Goal: Find specific page/section: Find specific page/section

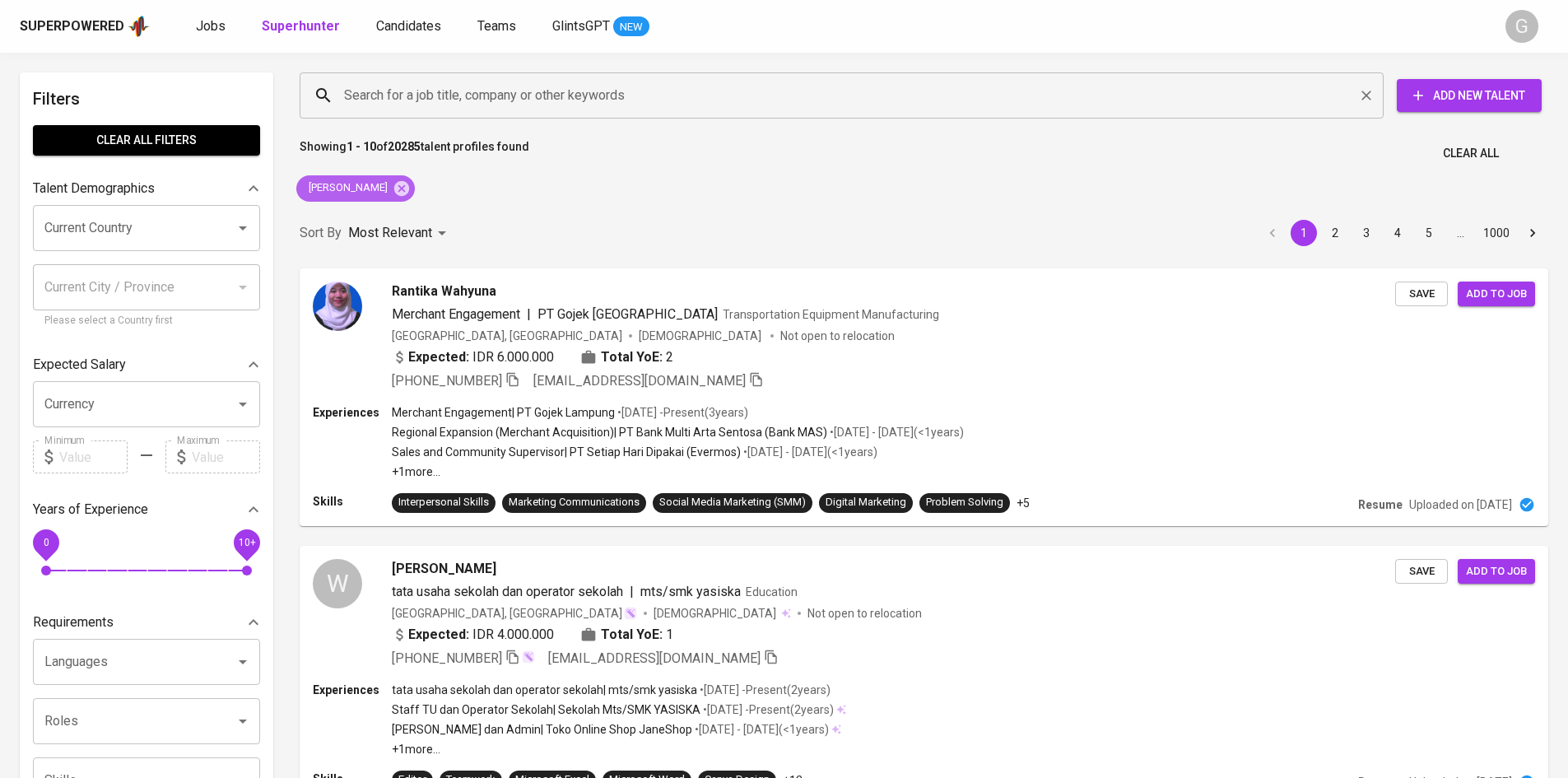
drag, startPoint x: 400, startPoint y: 188, endPoint x: 419, endPoint y: 98, distance: 92.0
click at [401, 188] on icon at bounding box center [402, 188] width 18 height 18
click at [419, 98] on input "Search for a job title, company or other keywords" at bounding box center [846, 96] width 1012 height 32
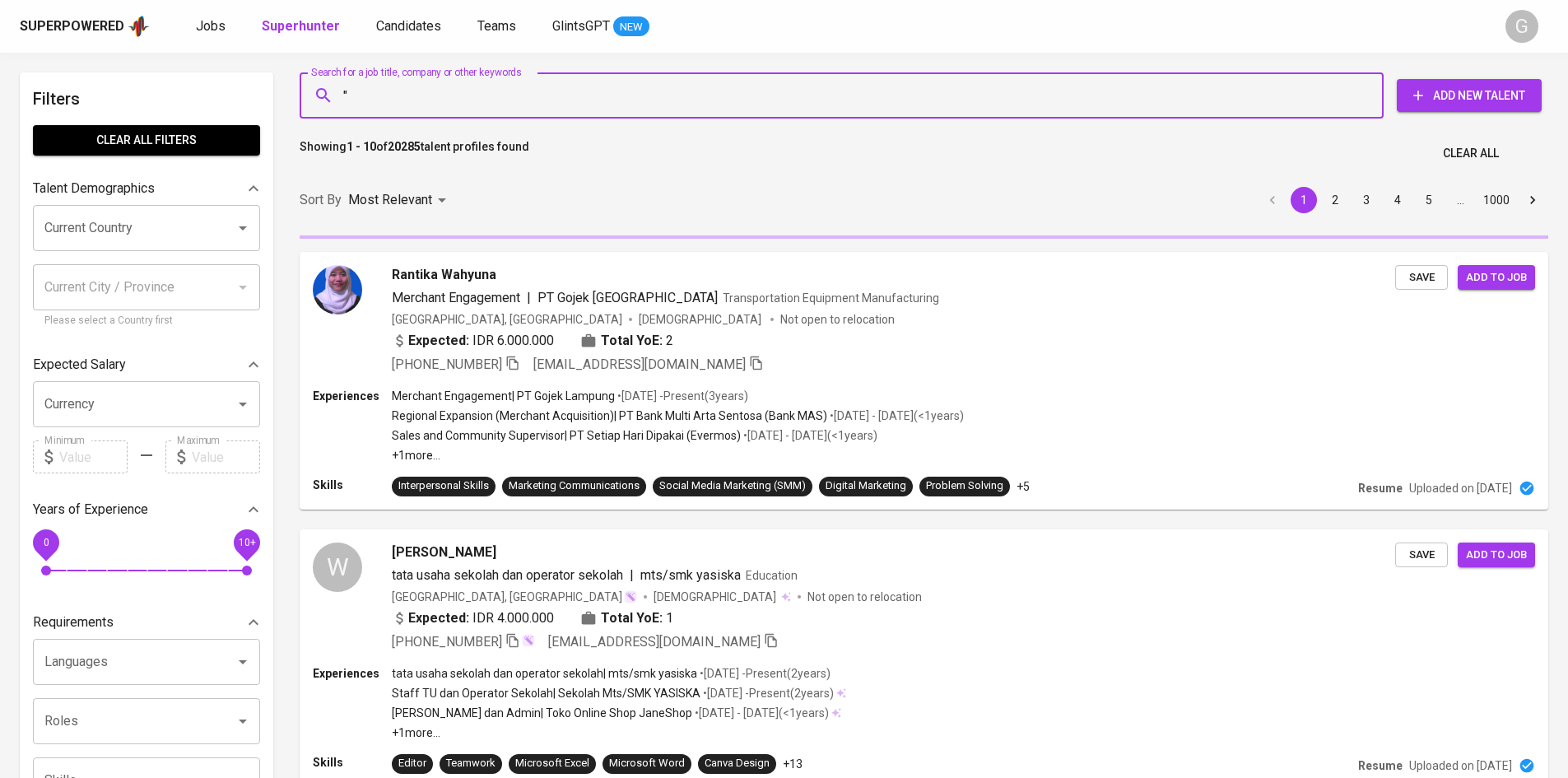
paste input "[PERSON_NAME]"
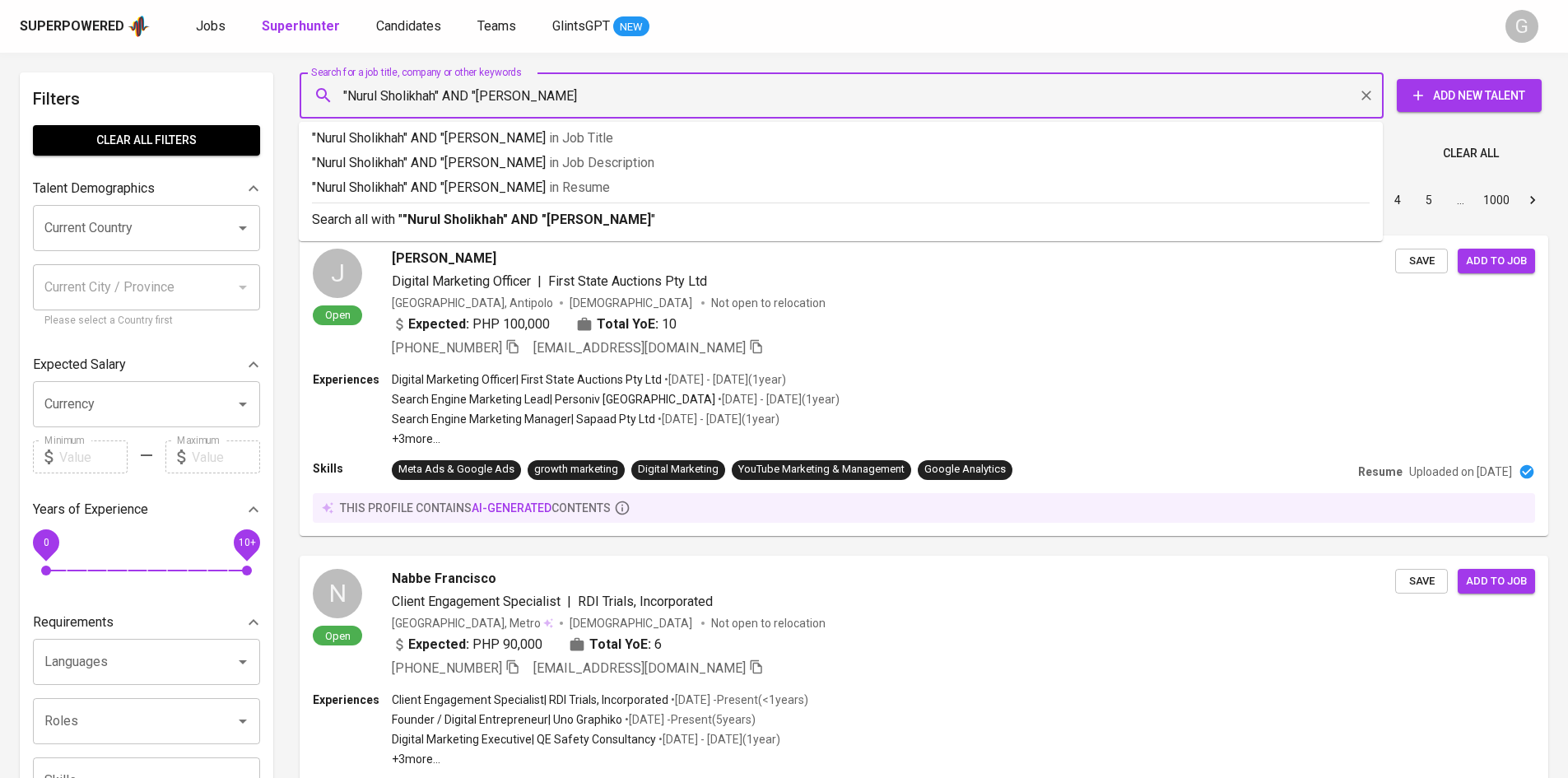
type input ""Nurul Sholikhah" AND "Hamka""
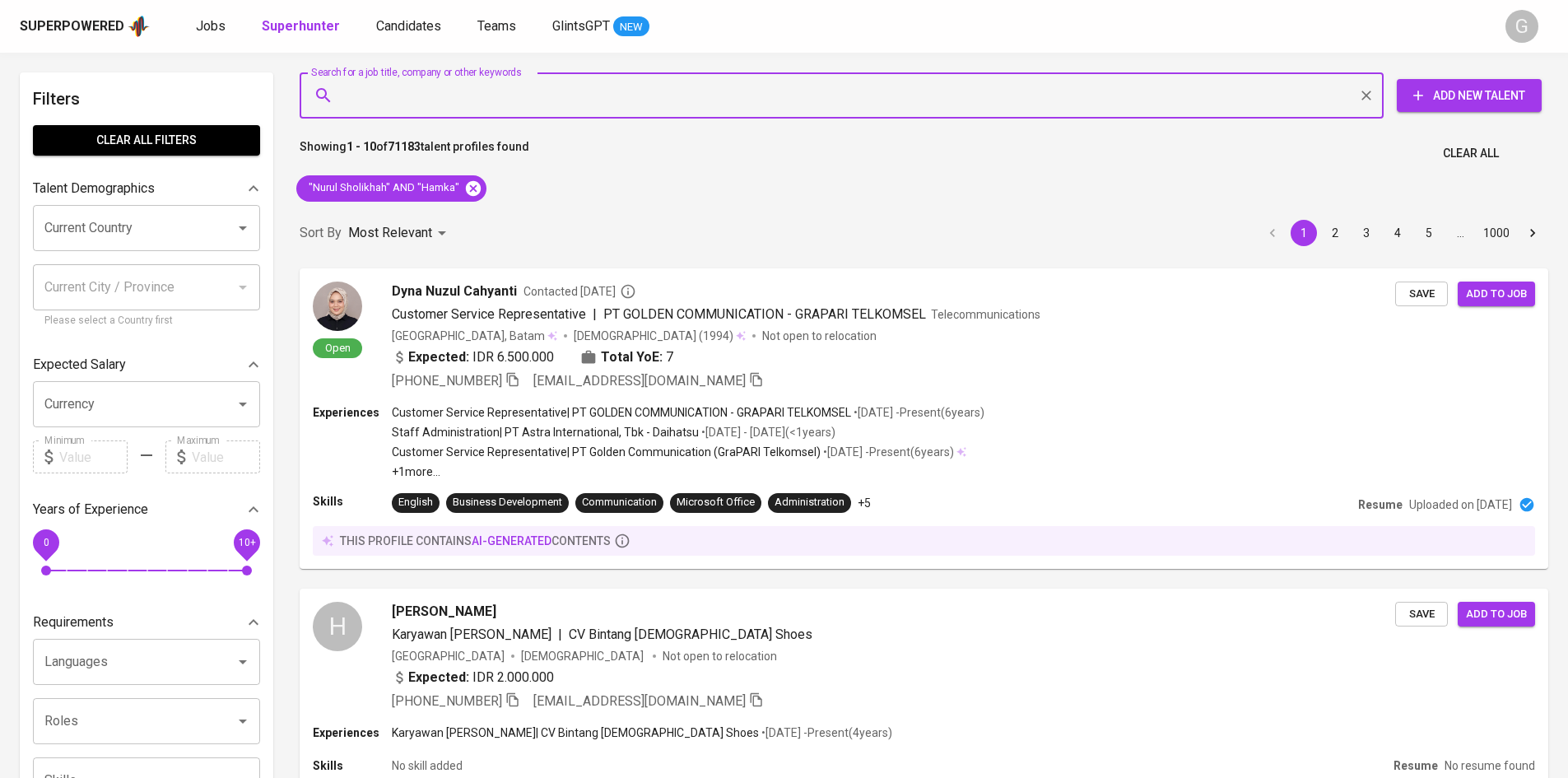
scroll to position [1, 0]
drag, startPoint x: 475, startPoint y: 189, endPoint x: 452, endPoint y: 97, distance: 94.8
click at [475, 189] on icon at bounding box center [474, 187] width 15 height 15
click at [452, 97] on input "Search for a job title, company or other keywords" at bounding box center [846, 95] width 1012 height 32
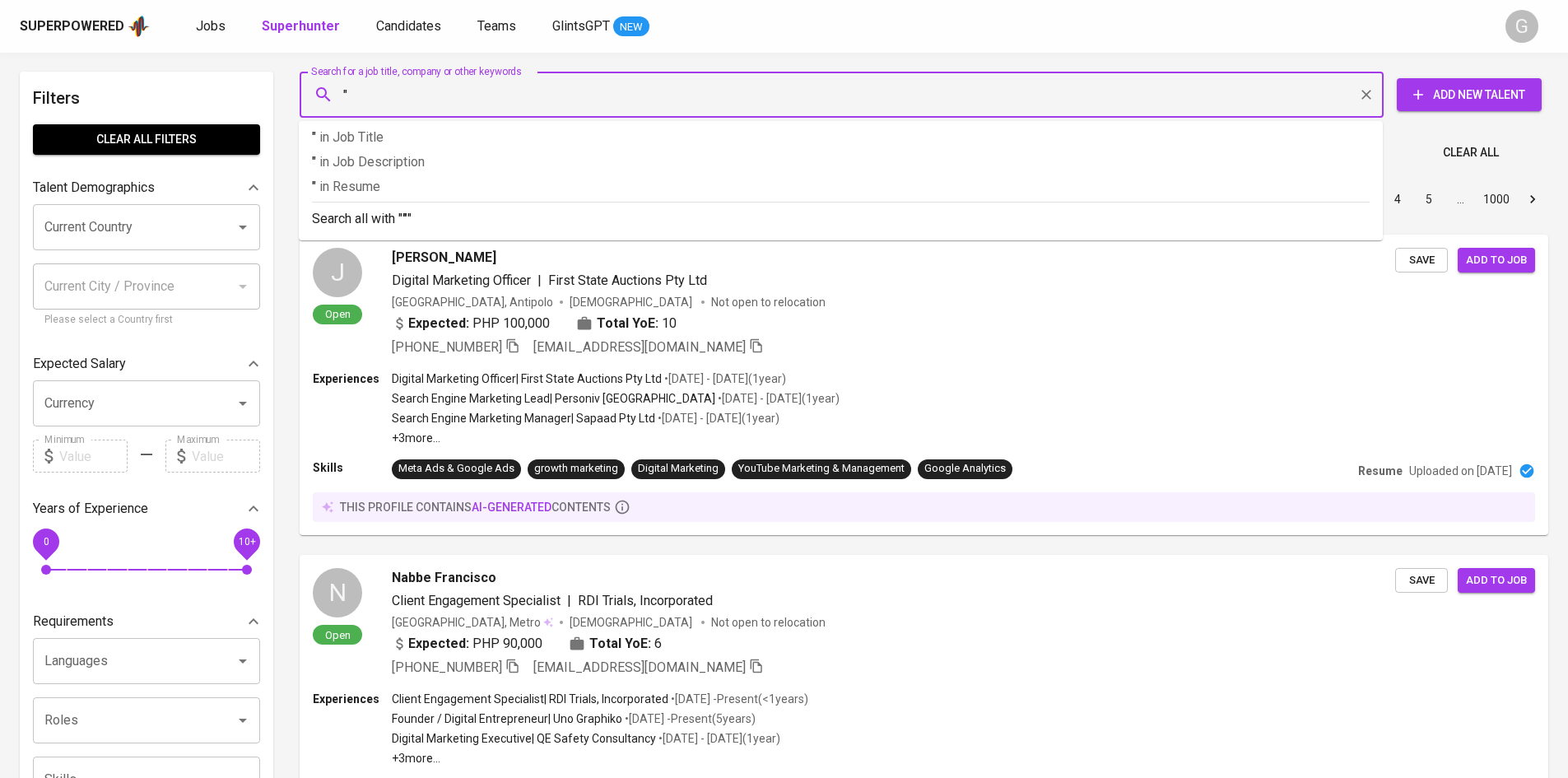
paste input "[PERSON_NAME]"
type input ""Nurul Sholikhah""
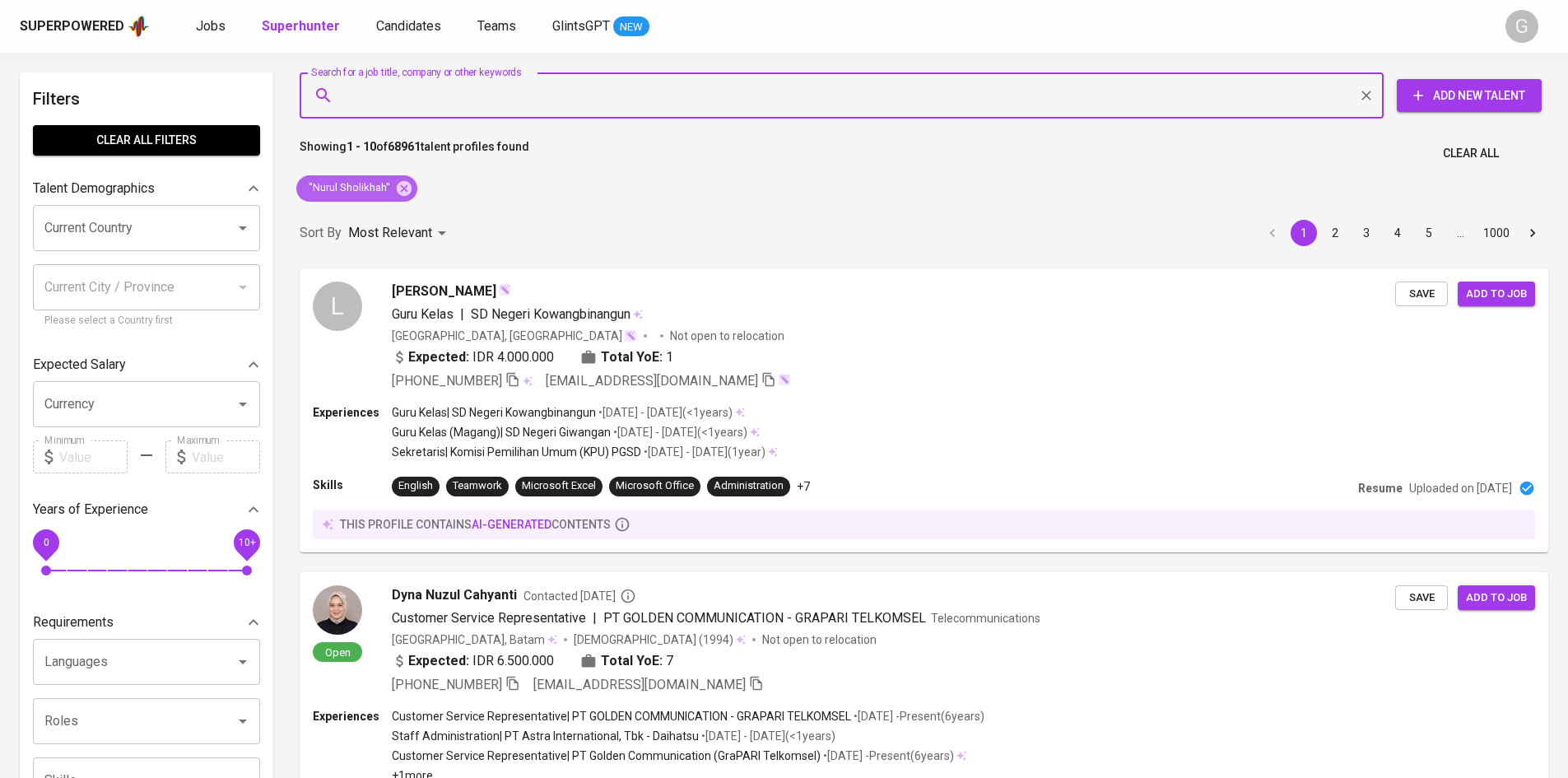
click at [400, 191] on icon at bounding box center [405, 188] width 15 height 15
